Goal: Communication & Community: Answer question/provide support

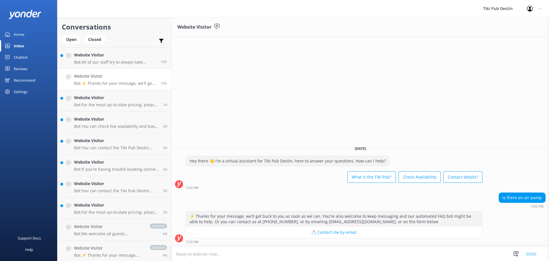
click at [272, 257] on textarea at bounding box center [361, 254] width 378 height 14
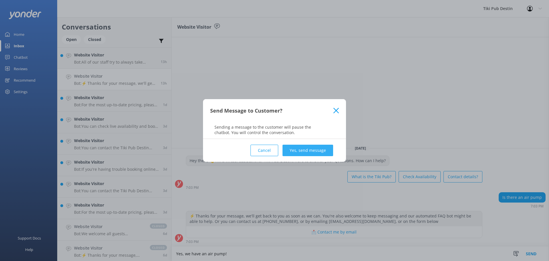
type textarea "Yes, we have an air pump!"
click at [319, 148] on button "Yes, send message" at bounding box center [308, 149] width 51 height 11
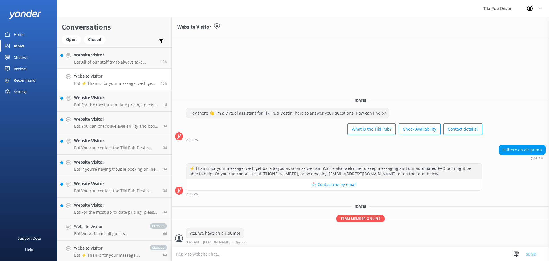
click at [26, 32] on link "Home" at bounding box center [28, 34] width 57 height 11
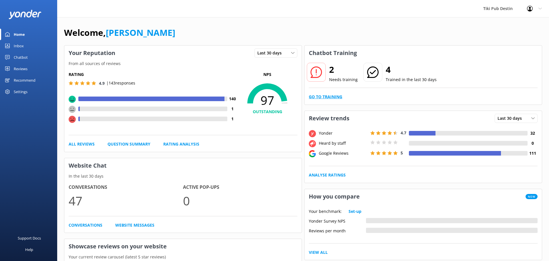
click at [332, 96] on link "Go to Training" at bounding box center [325, 97] width 33 height 6
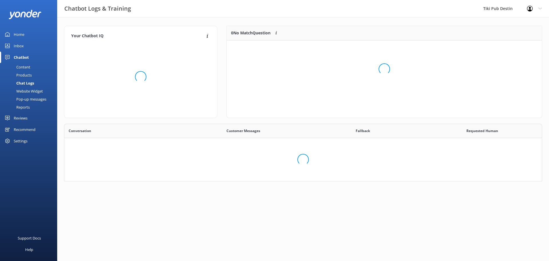
scroll to position [201, 478]
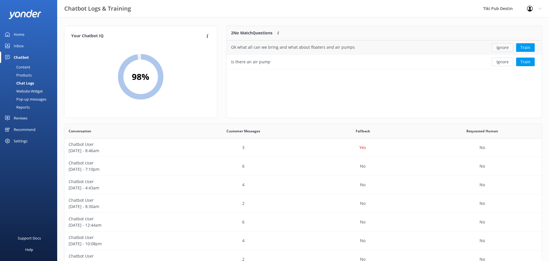
click at [505, 47] on button "Ignore" at bounding box center [502, 47] width 21 height 9
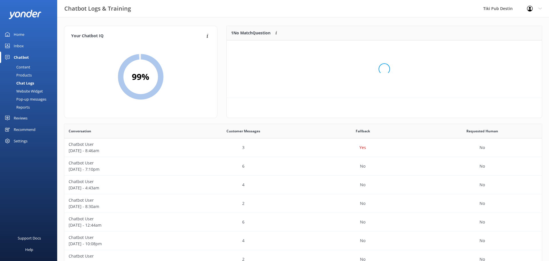
scroll to position [29, 315]
click at [504, 49] on button "Ignore" at bounding box center [502, 47] width 21 height 9
click at [19, 33] on div "Home" at bounding box center [19, 34] width 11 height 11
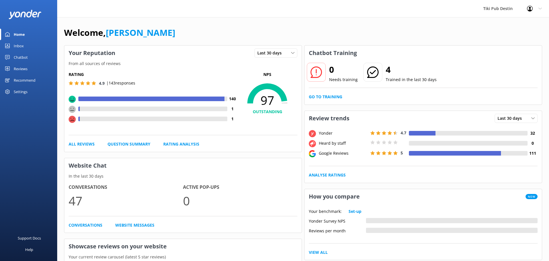
click at [21, 59] on div "Chatbot" at bounding box center [21, 56] width 14 height 11
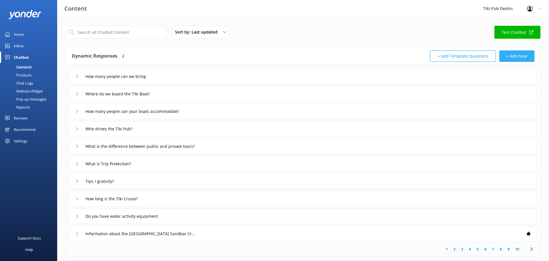
click at [517, 57] on button "+ Add New" at bounding box center [516, 55] width 35 height 11
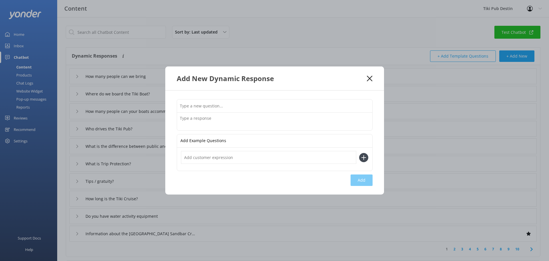
click at [272, 104] on input "text" at bounding box center [274, 105] width 195 height 13
type input "Do you have an air pump and floats?"
click at [251, 122] on textarea at bounding box center [274, 121] width 195 height 18
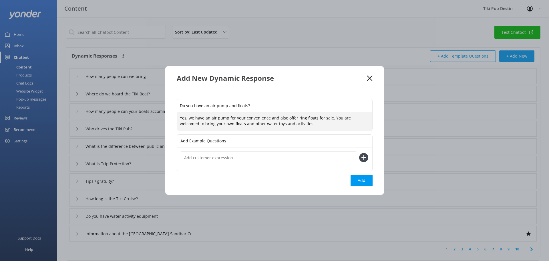
type textarea "Yes, we have an air pump for your convenience and also offer ring floats for sa…"
click at [268, 158] on input "text" at bounding box center [268, 157] width 175 height 13
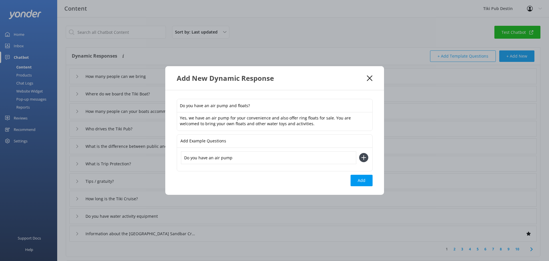
type input "Do you have an air pump"
click at [362, 158] on icon at bounding box center [363, 157] width 9 height 9
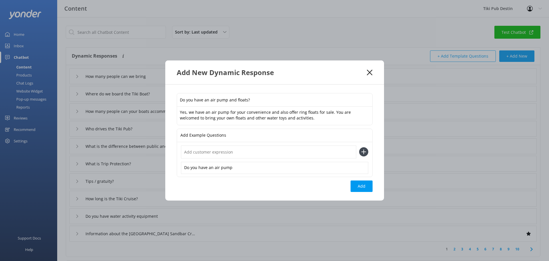
click at [310, 155] on input "text" at bounding box center [268, 151] width 175 height 13
type input "Do you have floats"
click at [362, 153] on icon at bounding box center [363, 151] width 9 height 9
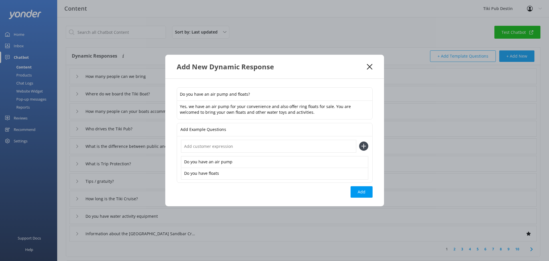
click at [335, 151] on input "text" at bounding box center [268, 146] width 175 height 13
type input "Can we bring our own floats"
click at [364, 143] on icon at bounding box center [363, 145] width 9 height 9
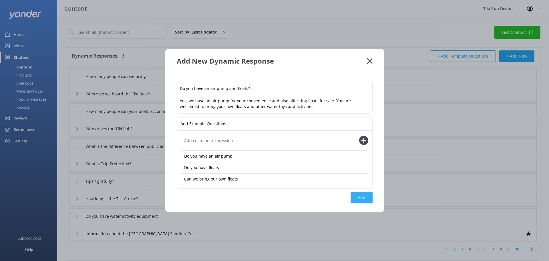
click at [358, 197] on button "Add" at bounding box center [362, 197] width 22 height 11
type input "Do you have an air pump and floats?"
type input "How many people can we bring"
type input "Where do we board the Tiki Boat?"
type input "How many people can your boats accommodate?"
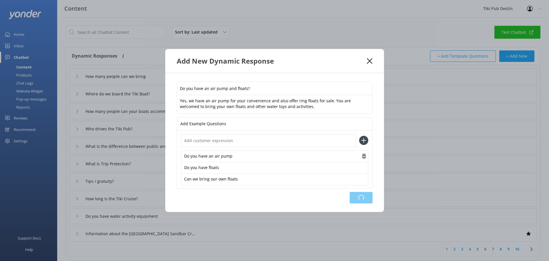
type input "Who drives the Tiki Pub?"
type input "What is the difference between public and private tours?"
type input "What is Trip Protection?"
type input "Tips / gratuity?"
type input "How long is the Tiki Cruise?"
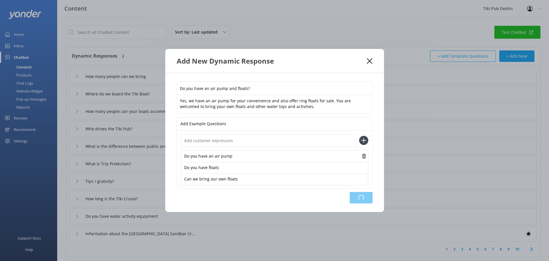
type input "Do you have water activity equipment"
